Goal: Task Accomplishment & Management: Manage account settings

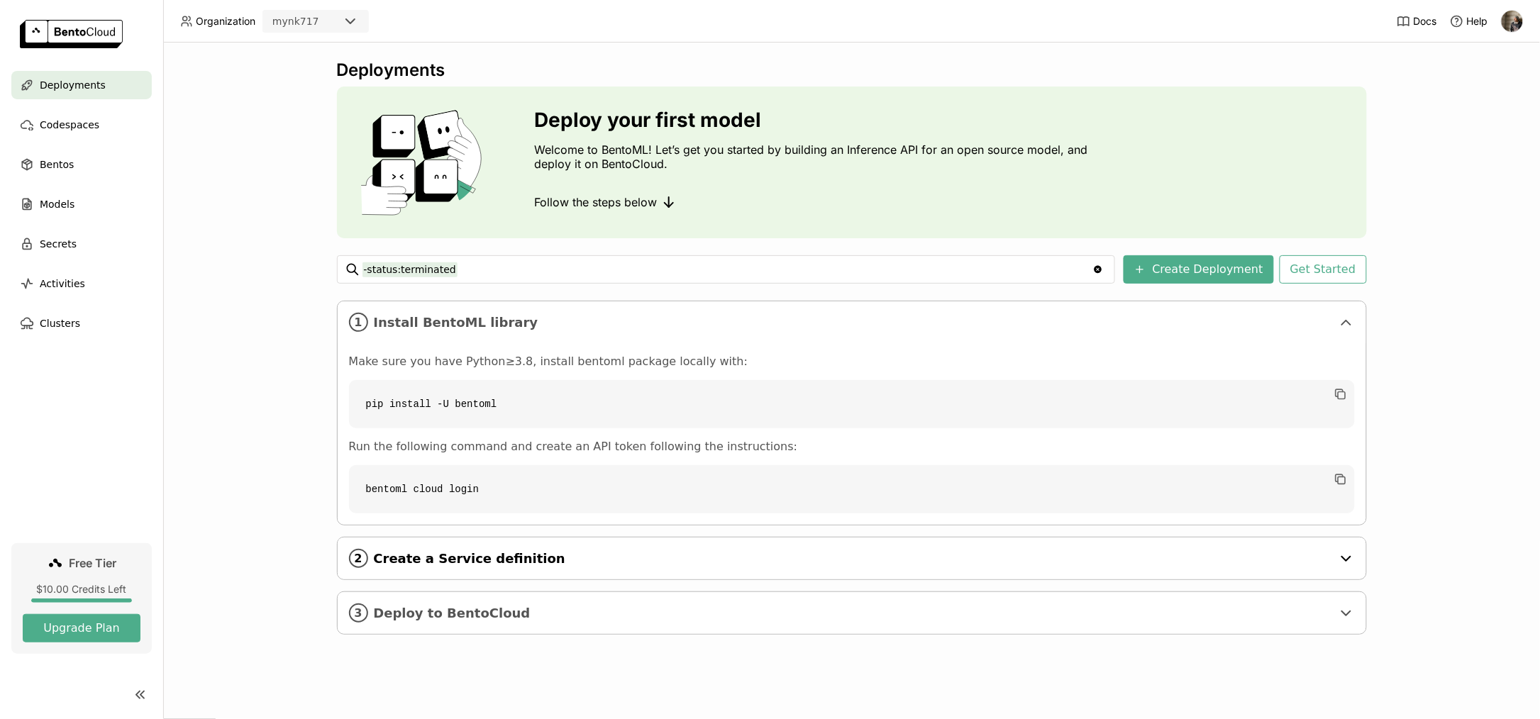
click at [792, 561] on span "Create a Service definition" at bounding box center [853, 559] width 958 height 16
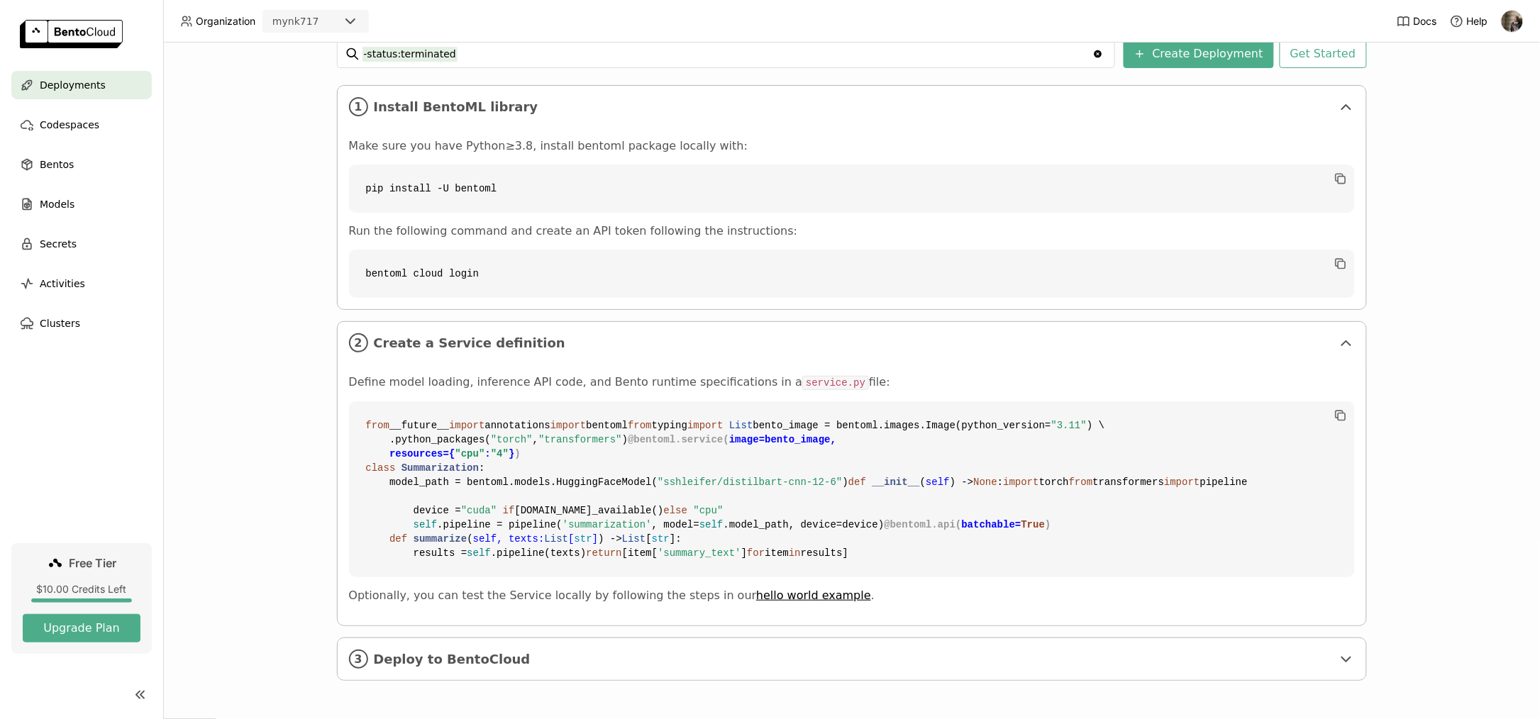
scroll to position [471, 0]
click at [606, 667] on span "Deploy to BentoCloud" at bounding box center [853, 660] width 958 height 16
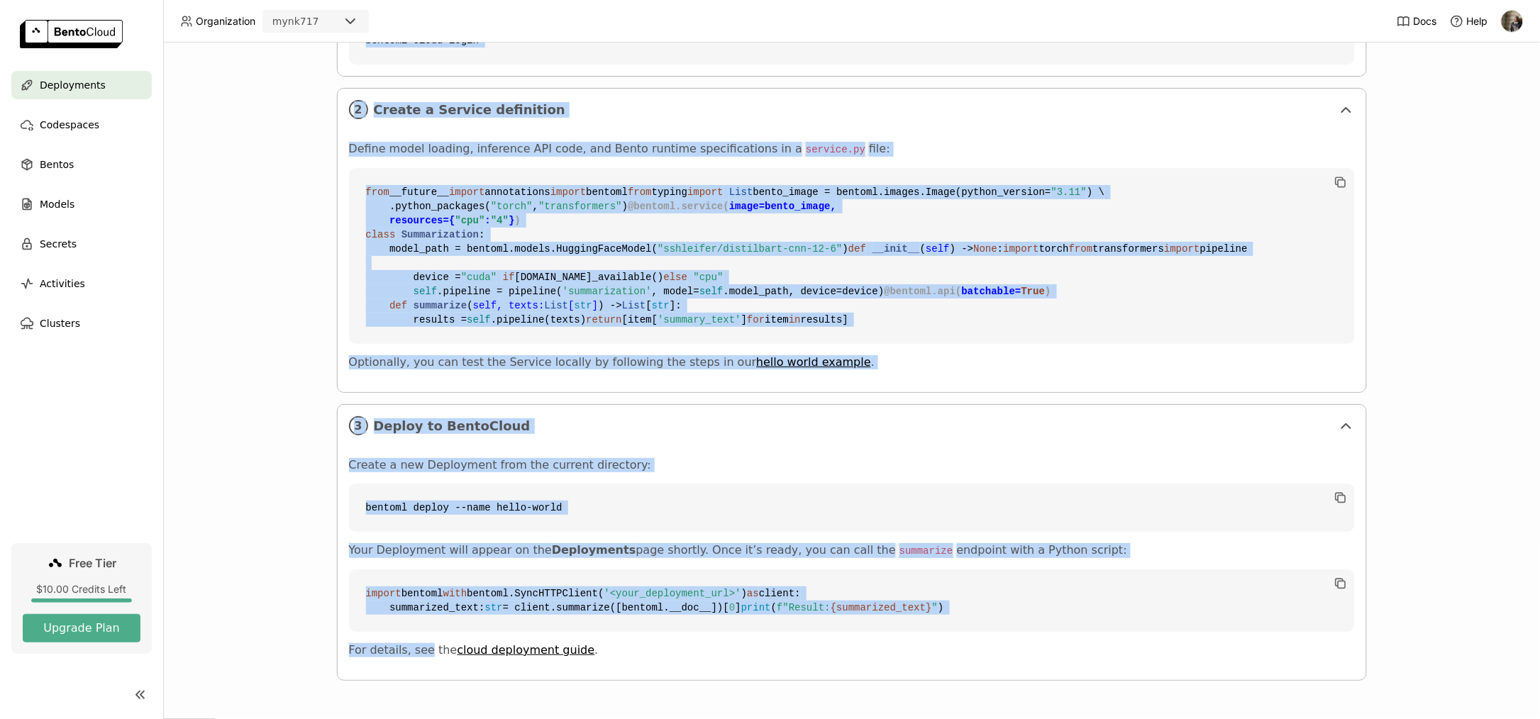
scroll to position [748, 0]
drag, startPoint x: 315, startPoint y: 299, endPoint x: 608, endPoint y: 655, distance: 460.6
click at [608, 655] on div "Deployments Deploy your first model Welcome to BentoML! Let’s get you started b…" at bounding box center [851, 381] width 1377 height 677
copy div "1 Install BentoML library Make sure you have Python≥3.8, install bentoml packag…"
click at [243, 369] on div "Deployments Deploy your first model Welcome to BentoML! Let’s get you started b…" at bounding box center [851, 381] width 1377 height 677
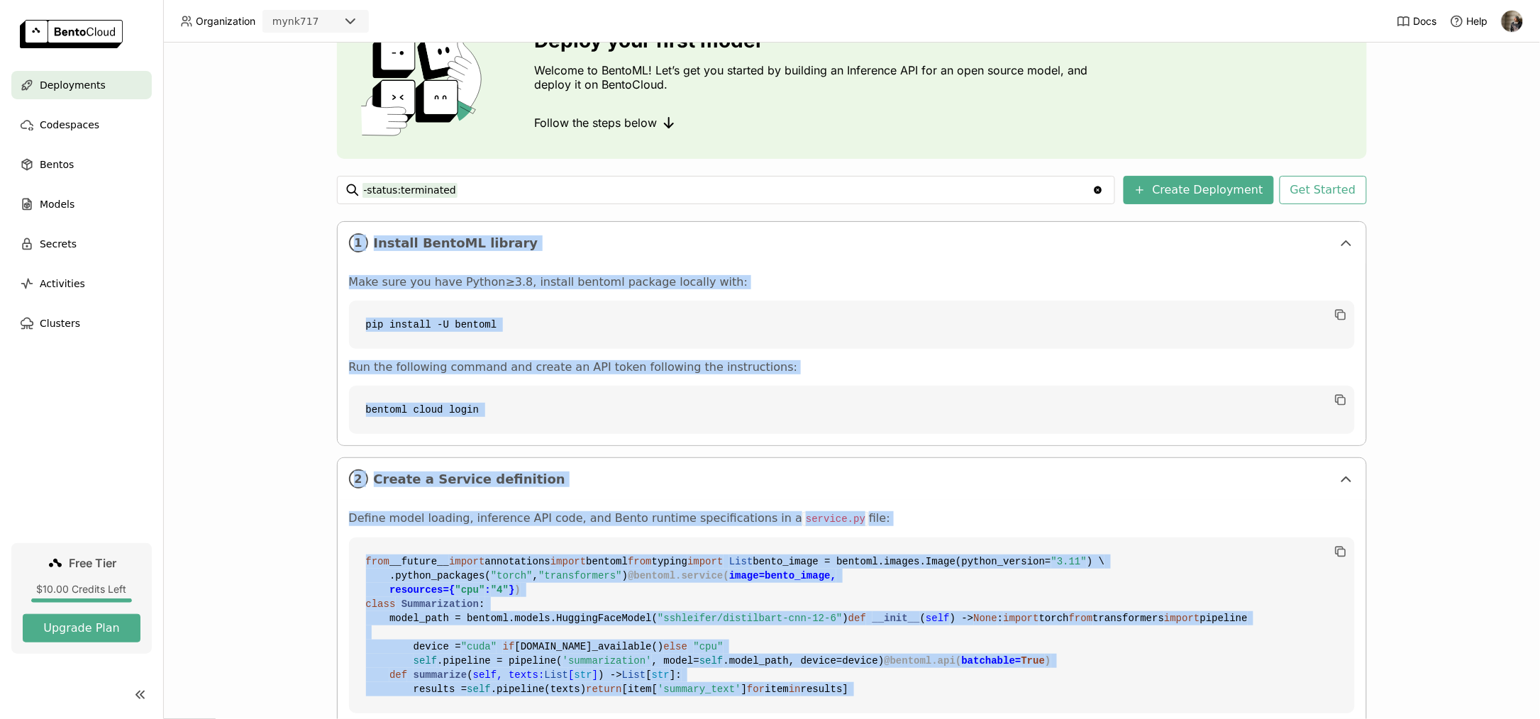
scroll to position [0, 0]
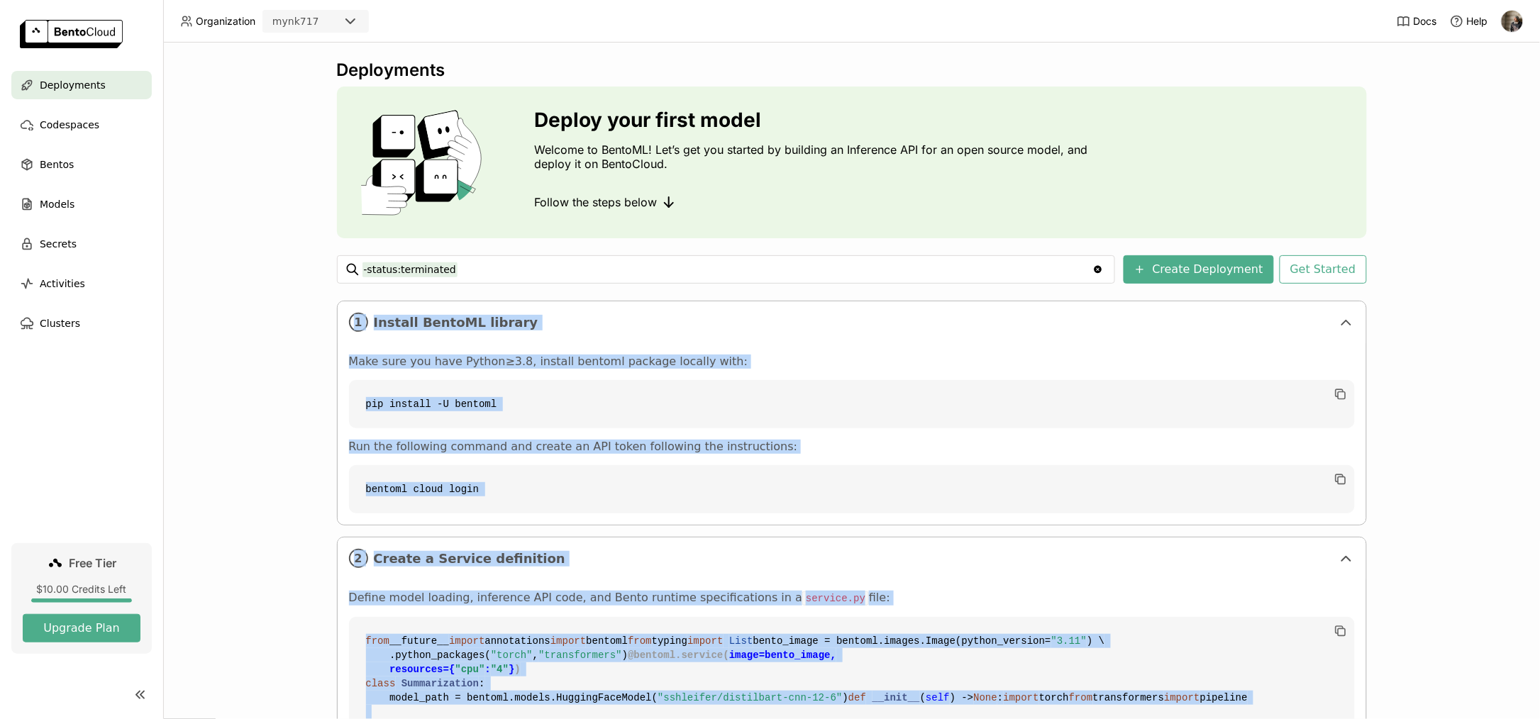
click at [1438, 382] on div "Deployments Deploy your first model Welcome to BentoML! Let’s get you started b…" at bounding box center [851, 381] width 1377 height 677
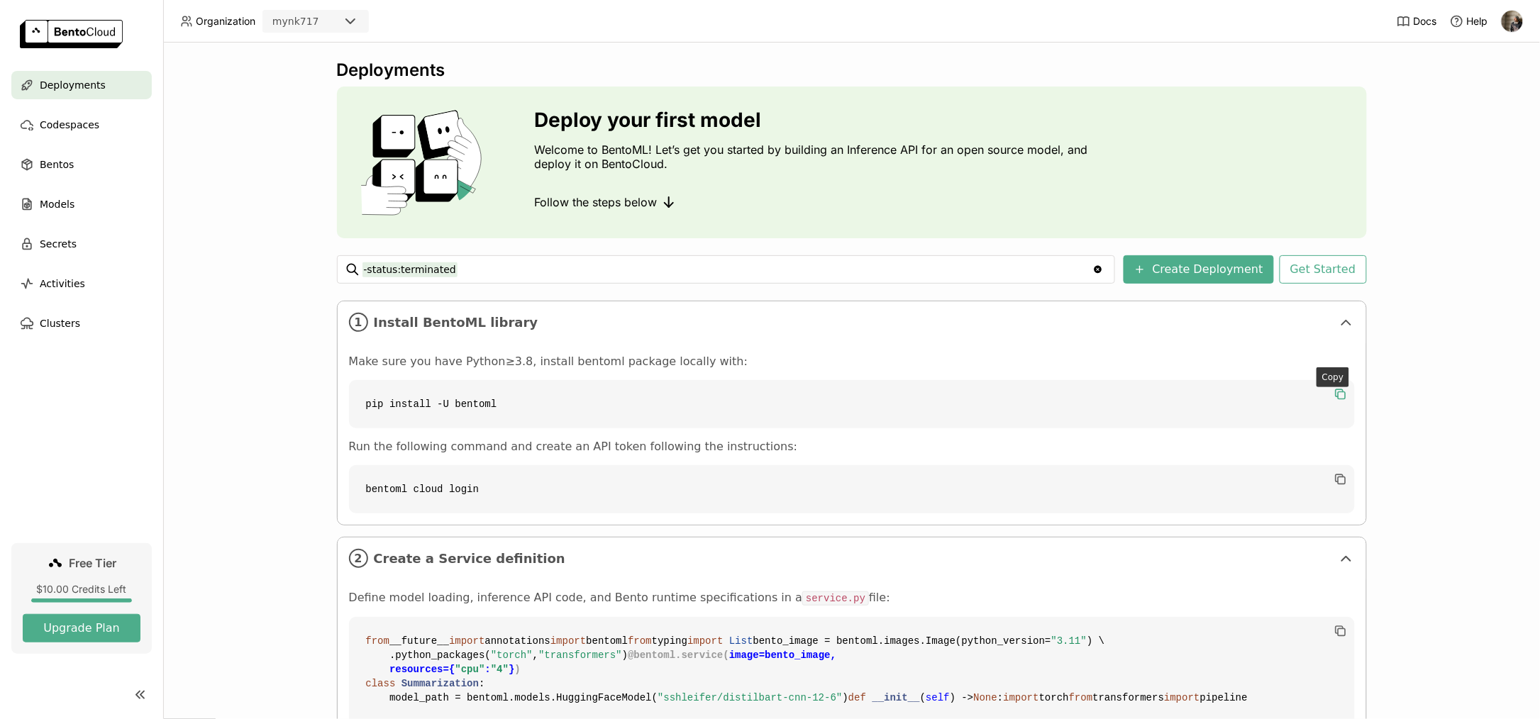
click at [1337, 392] on icon "button" at bounding box center [1341, 394] width 14 height 14
click at [1334, 482] on icon "button" at bounding box center [1341, 479] width 14 height 14
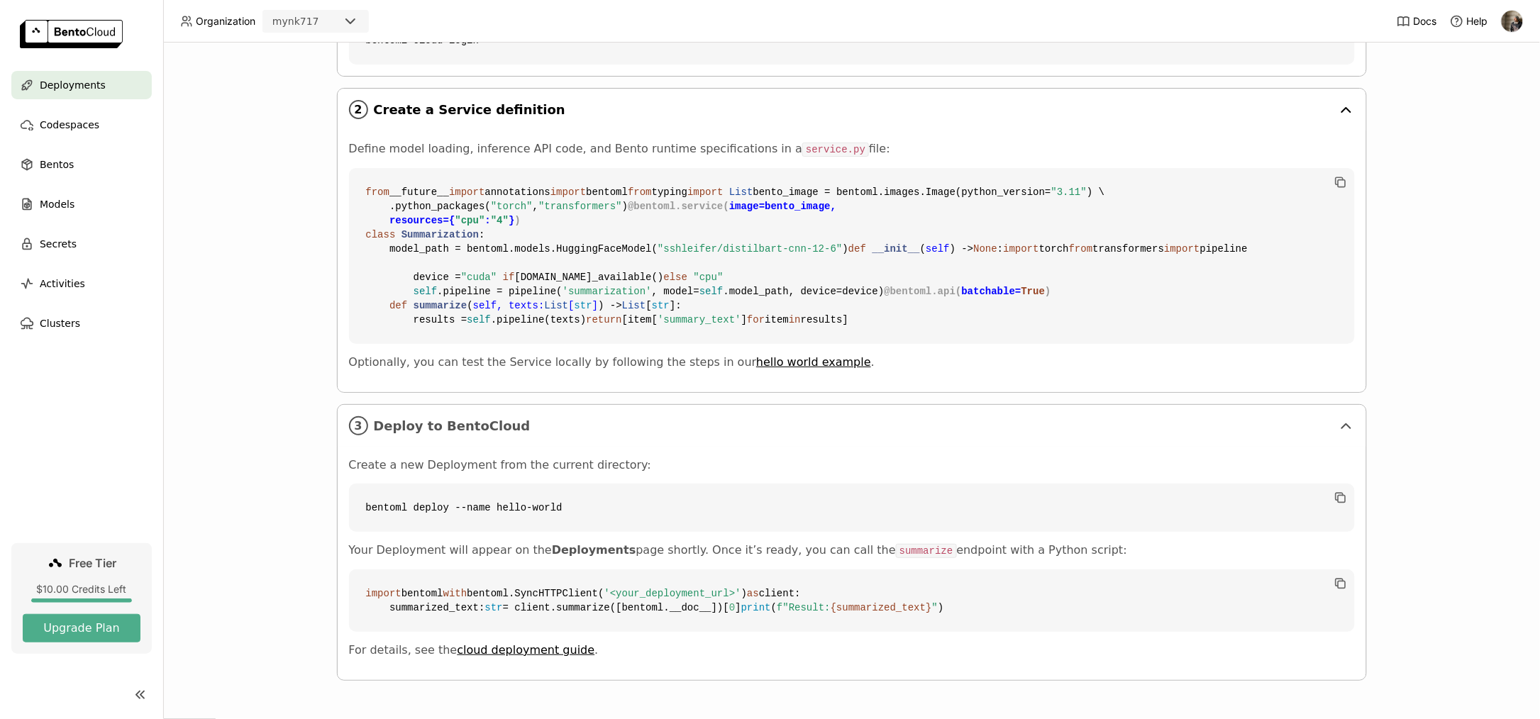
scroll to position [748, 0]
click at [1335, 491] on icon "button" at bounding box center [1341, 498] width 14 height 14
click at [1334, 491] on icon "button" at bounding box center [1341, 498] width 14 height 14
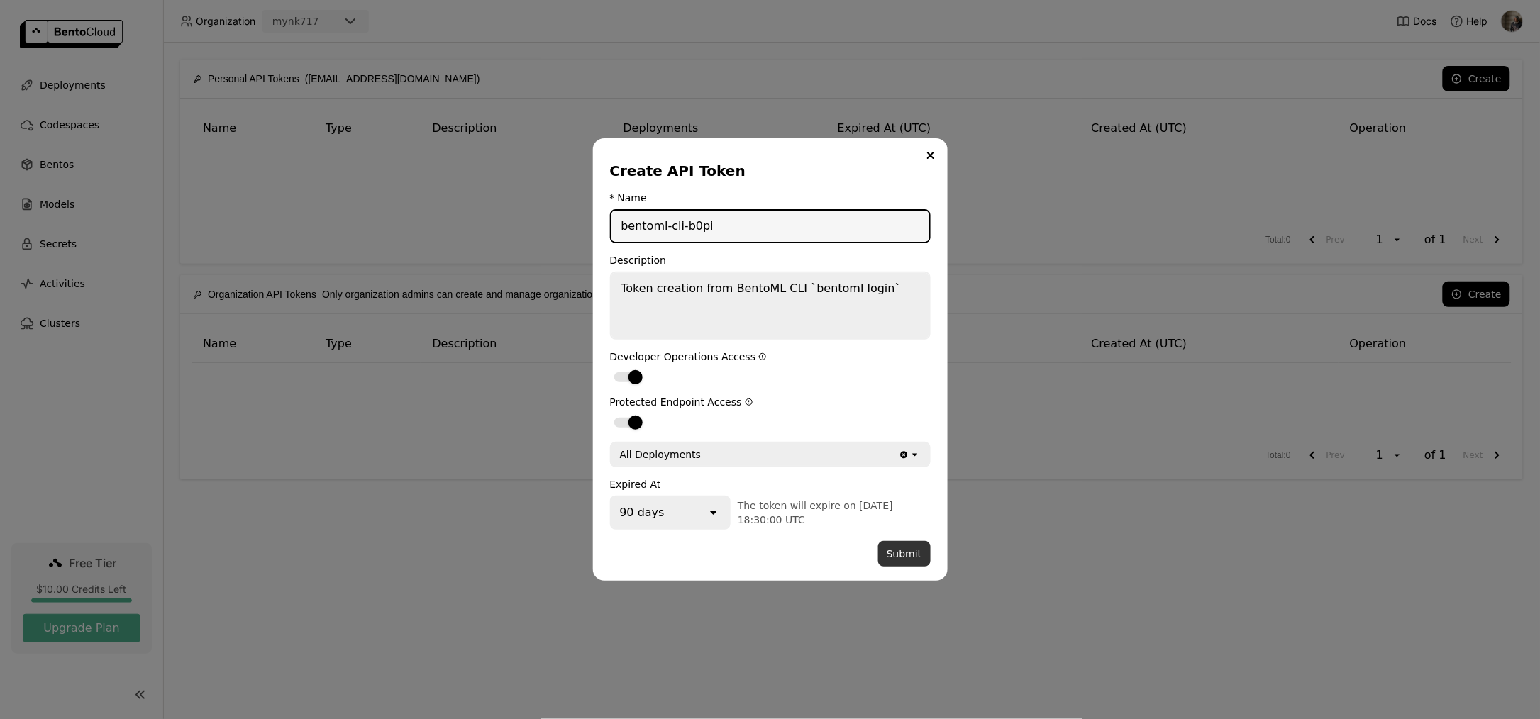
click at [912, 553] on button "Submit" at bounding box center [904, 554] width 52 height 26
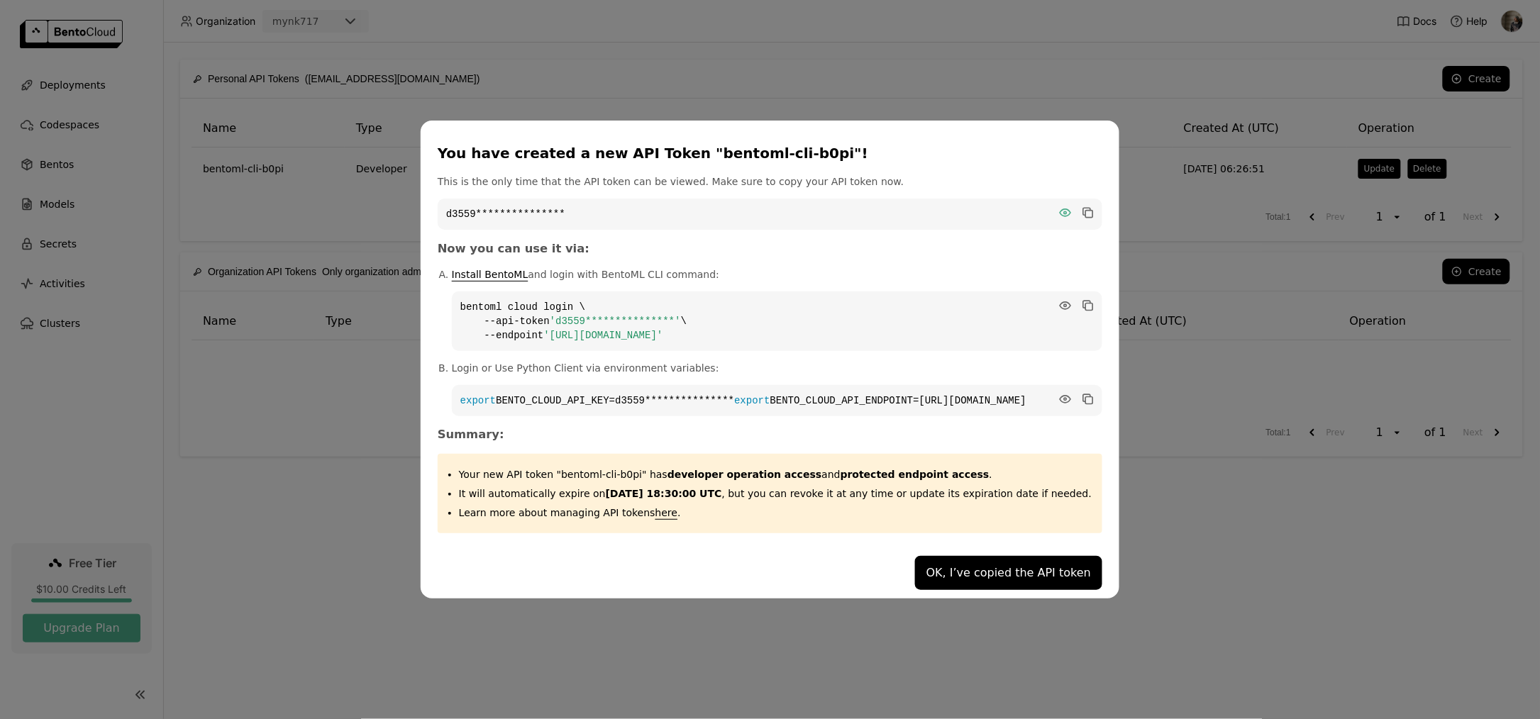
click at [1061, 209] on icon "dialog" at bounding box center [1066, 212] width 11 height 7
click at [1061, 302] on icon "dialog" at bounding box center [1066, 305] width 11 height 7
click at [1061, 396] on icon "dialog" at bounding box center [1066, 399] width 11 height 7
click at [1086, 304] on icon "dialog" at bounding box center [1089, 307] width 7 height 7
click at [1061, 210] on icon "dialog" at bounding box center [1066, 212] width 11 height 7
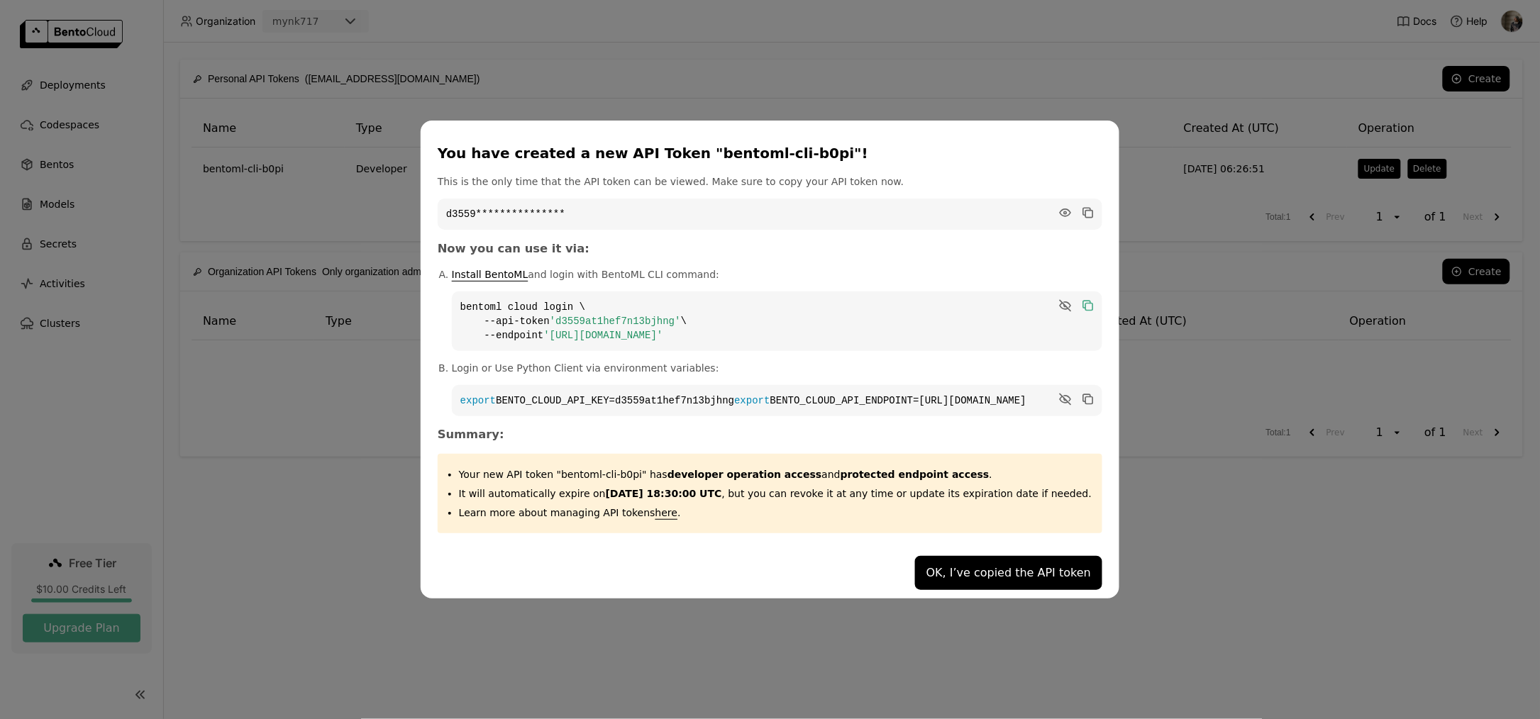
click at [1061, 210] on icon "dialog" at bounding box center [1066, 212] width 11 height 7
click at [1086, 211] on icon "dialog" at bounding box center [1089, 214] width 7 height 7
click at [951, 577] on button "OK, I’ve copied the API token" at bounding box center [1008, 573] width 187 height 34
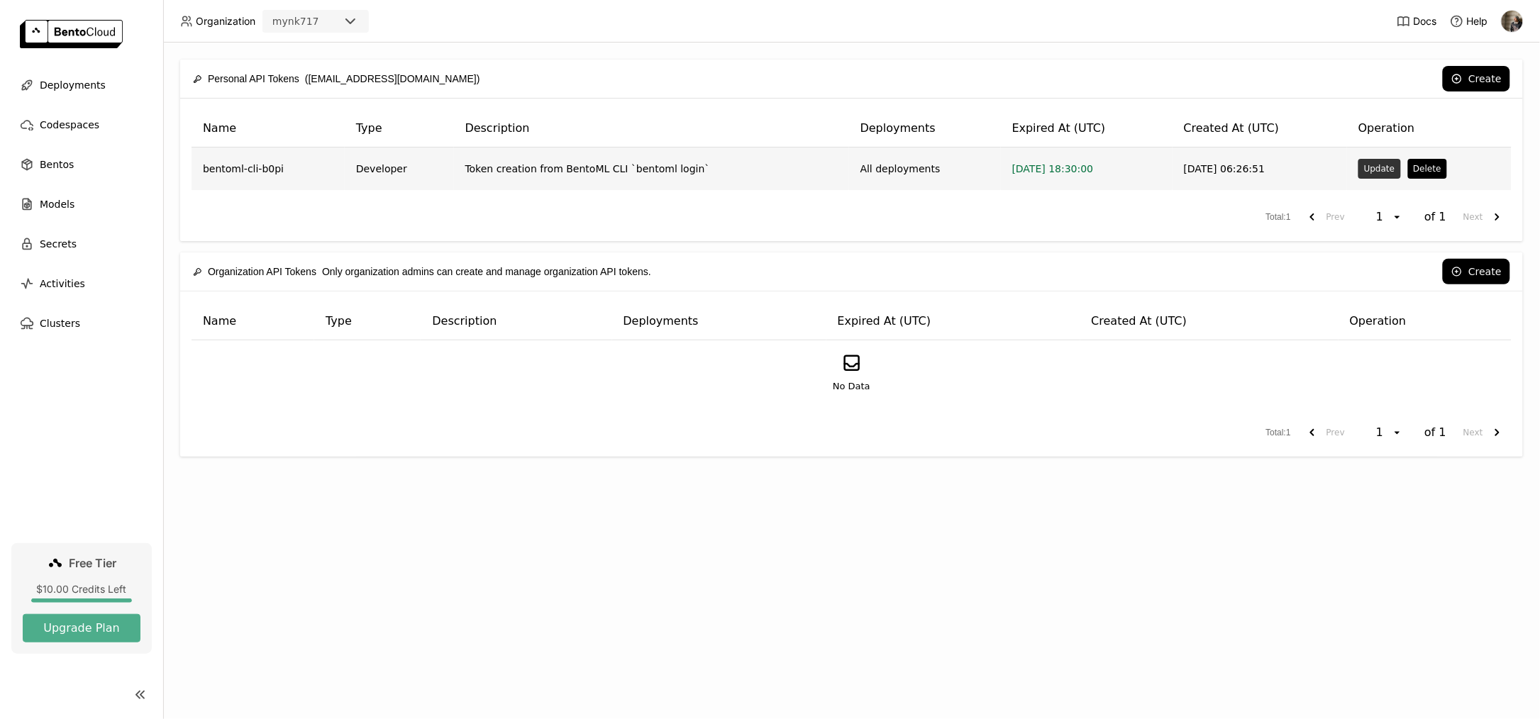
click at [1366, 167] on button "Update" at bounding box center [1380, 169] width 42 height 20
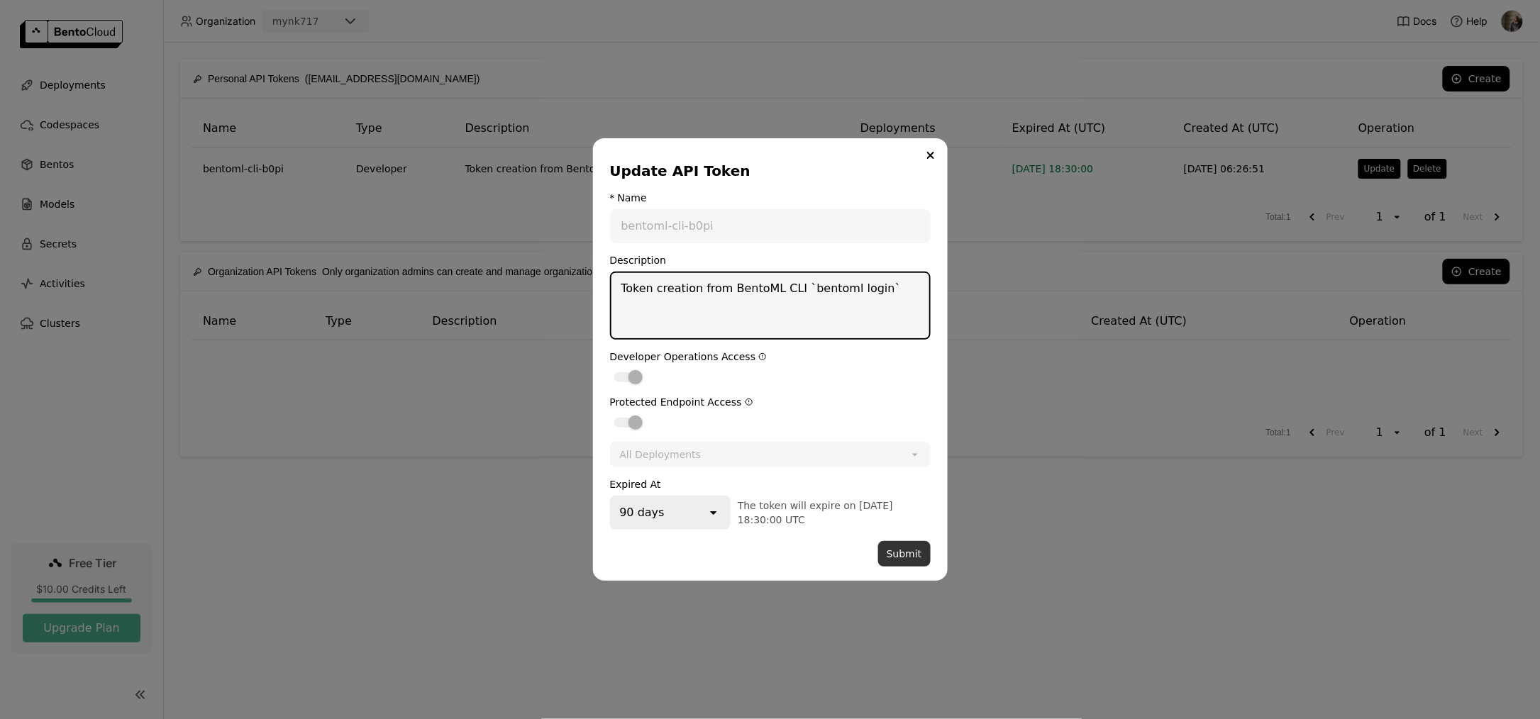
click at [916, 552] on button "Submit" at bounding box center [904, 554] width 52 height 26
